Goal: Download file/media

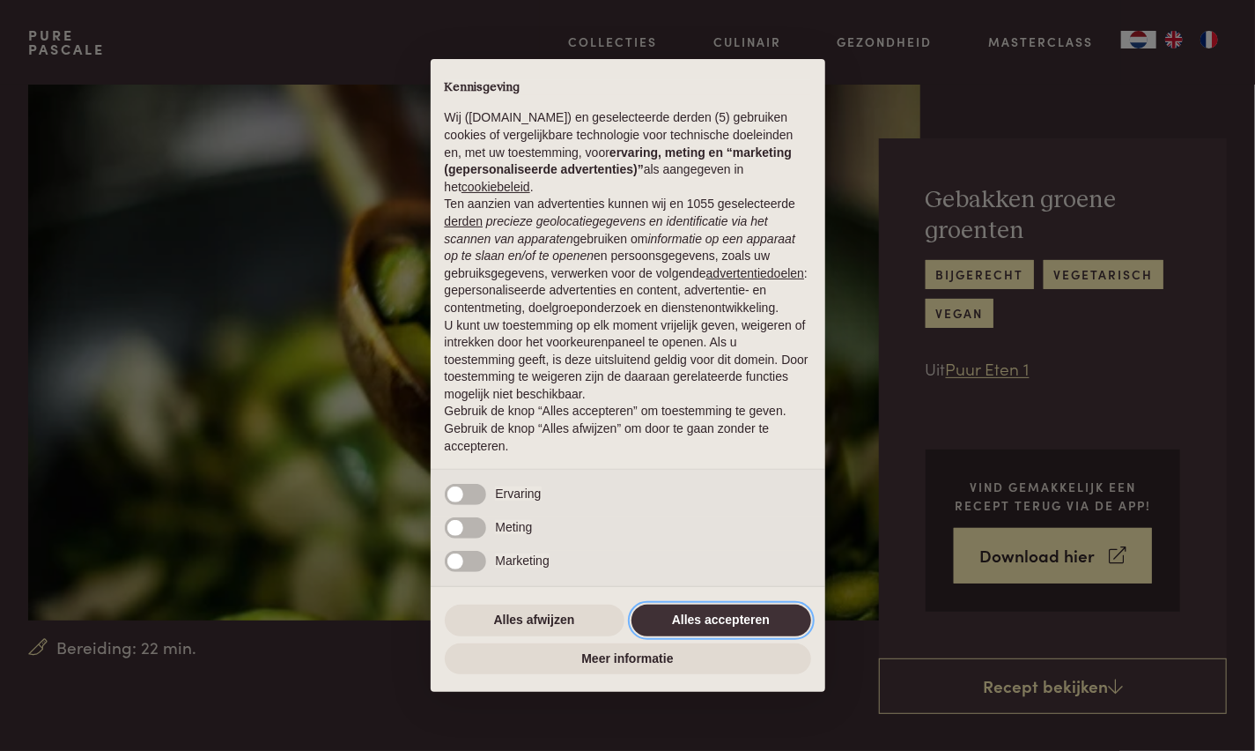
click at [698, 610] on button "Alles accepteren" at bounding box center [722, 620] width 180 height 32
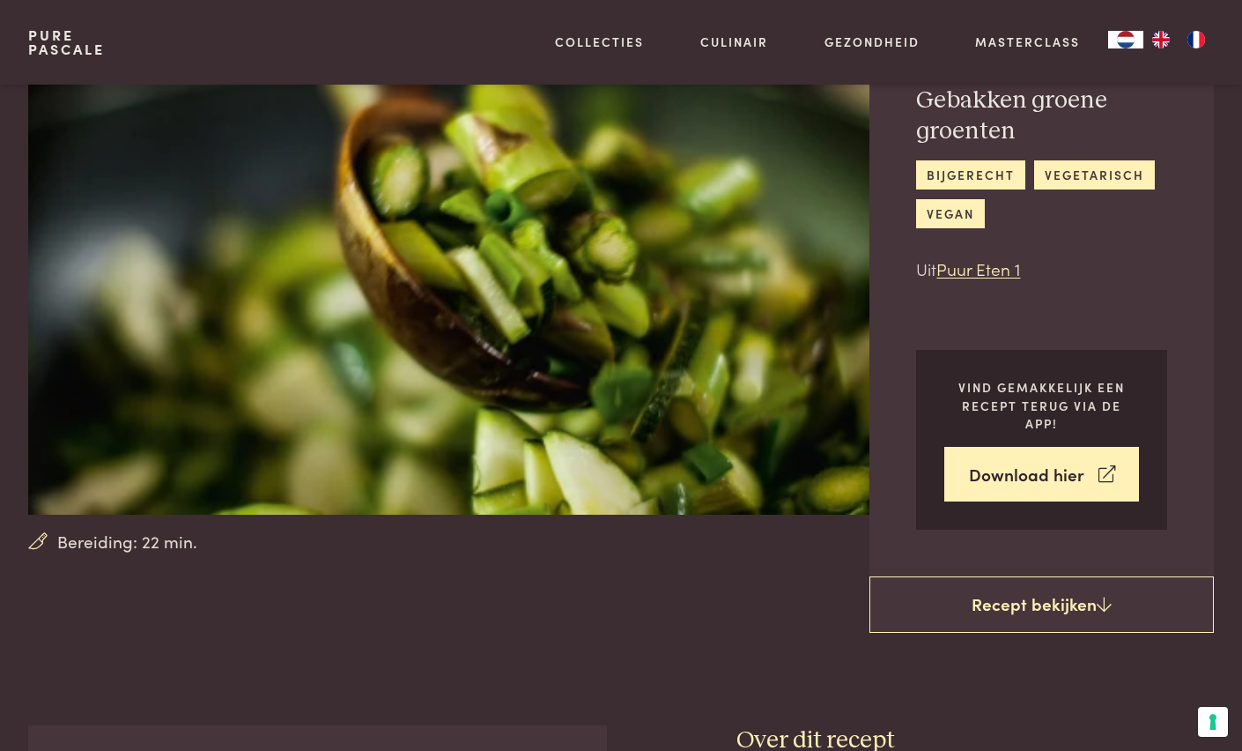
scroll to position [88, 0]
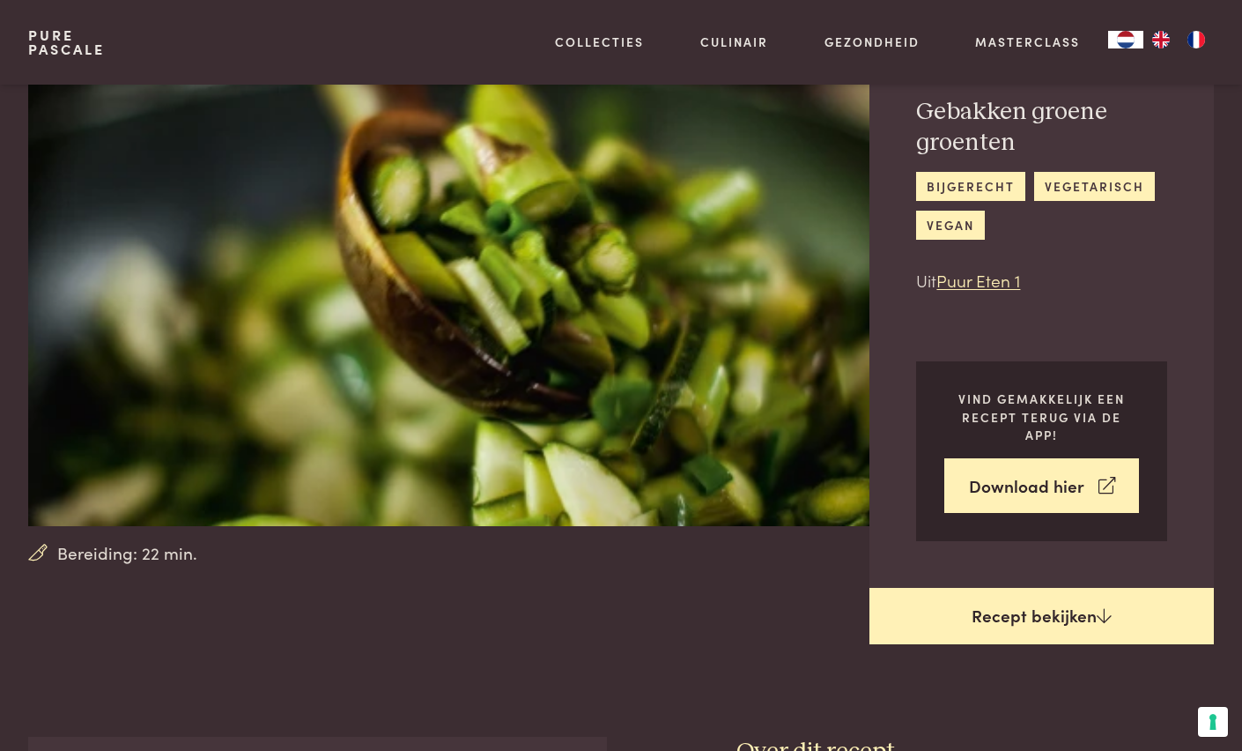
click at [1035, 627] on link "Recept bekijken" at bounding box center [1042, 616] width 344 height 56
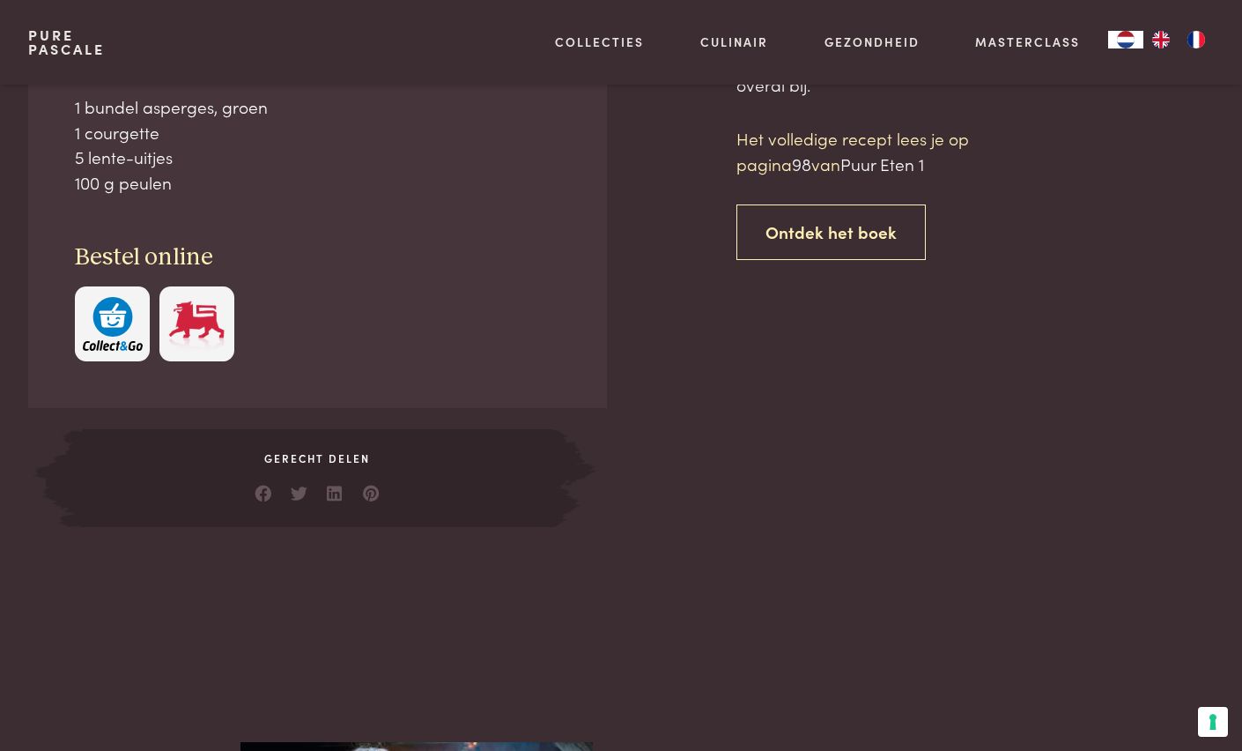
scroll to position [822, 0]
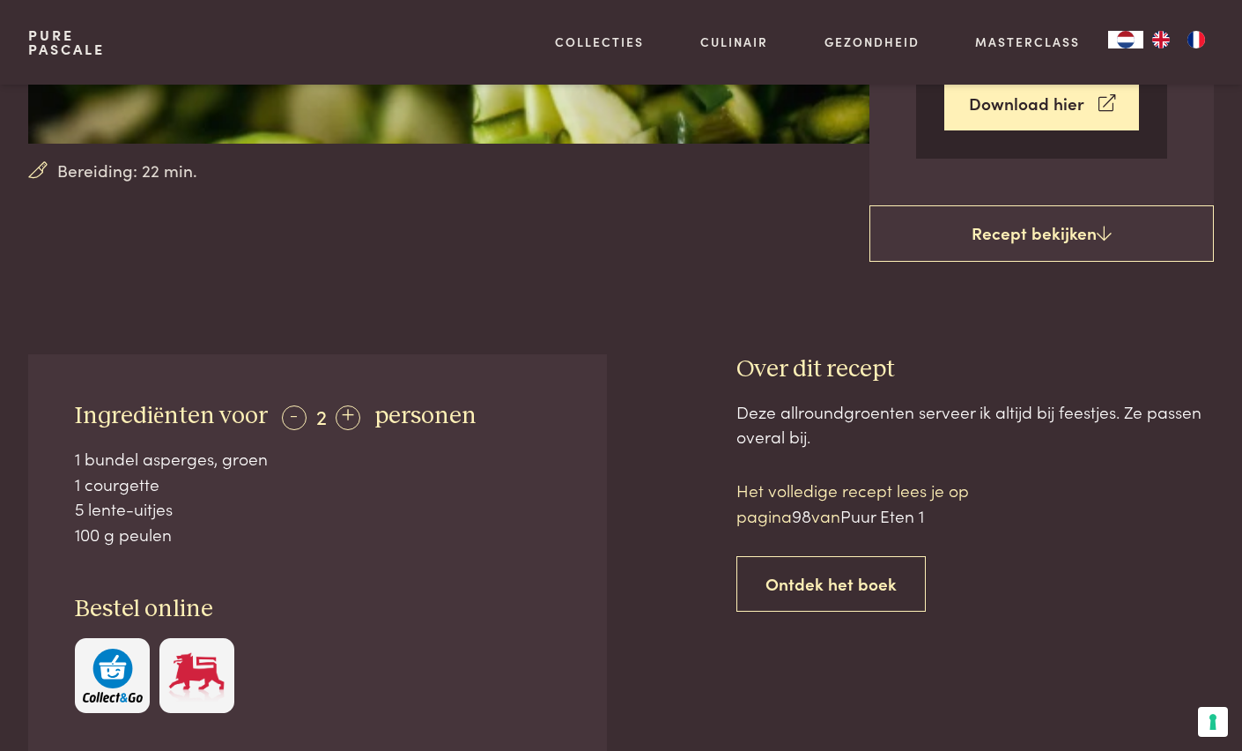
scroll to position [470, 0]
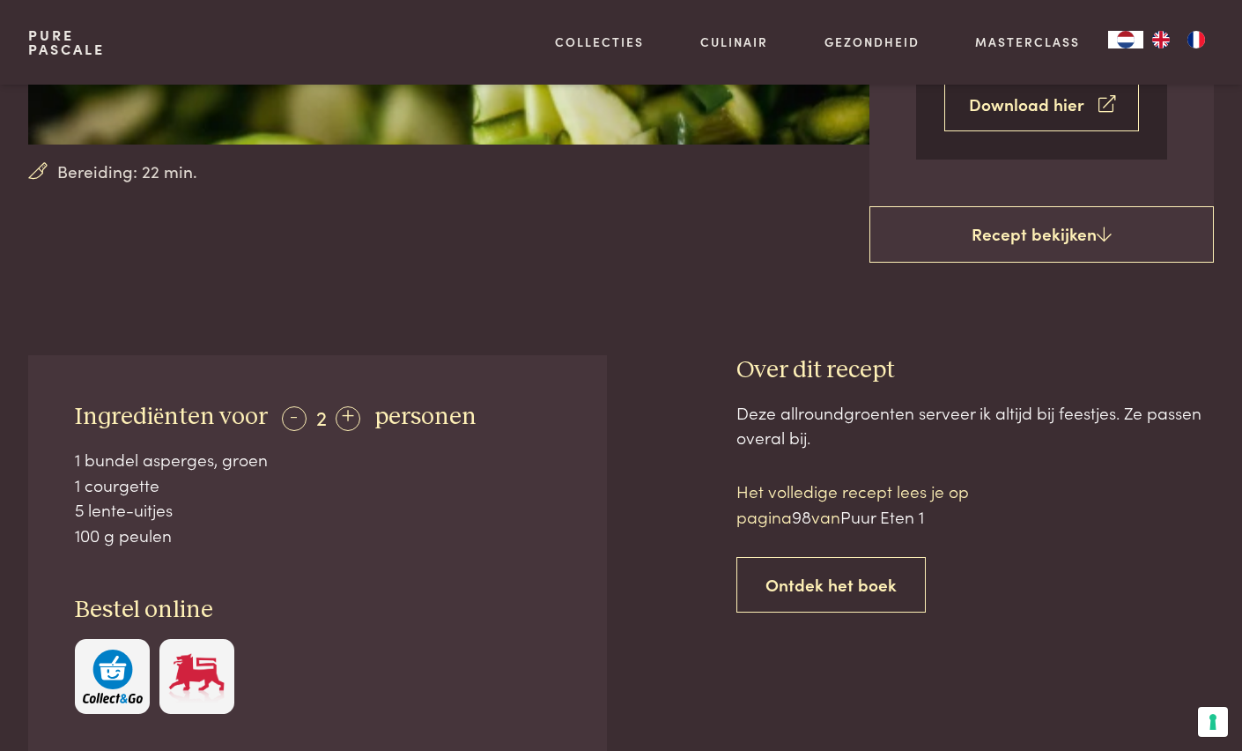
click at [990, 122] on link "Download hier" at bounding box center [1041, 105] width 195 height 56
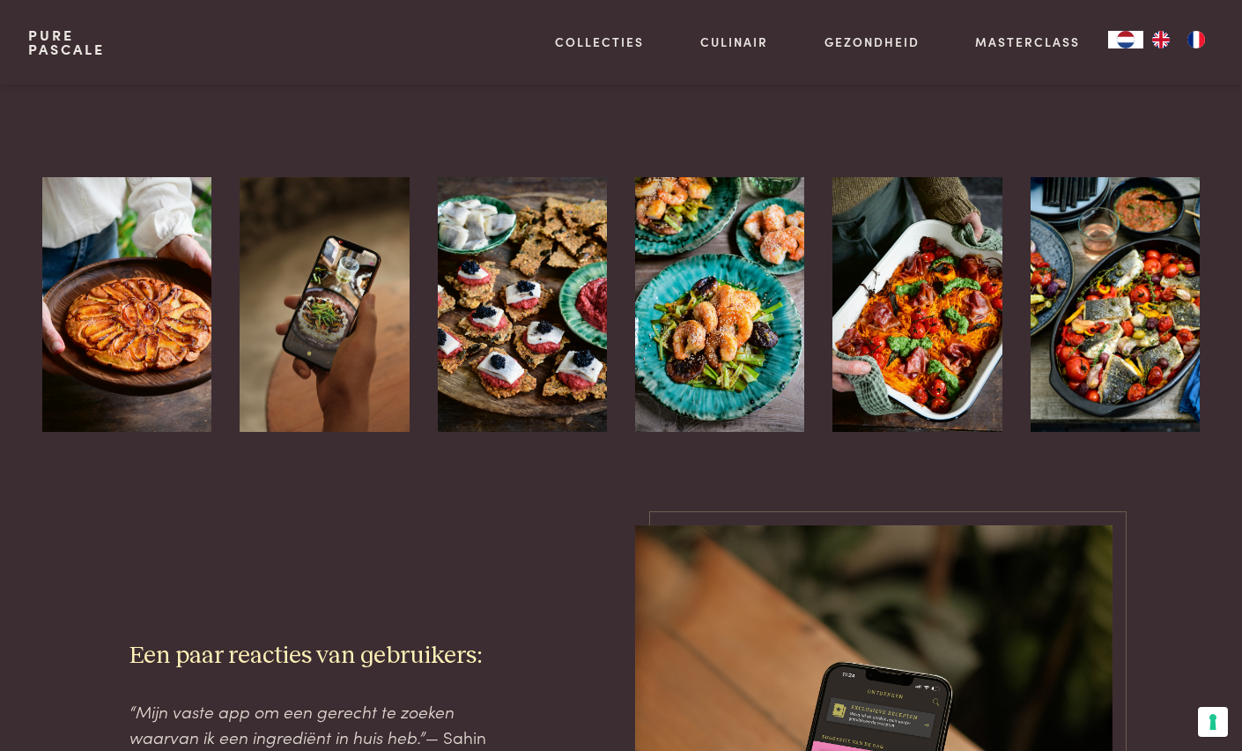
scroll to position [2026, 0]
